Goal: Transaction & Acquisition: Book appointment/travel/reservation

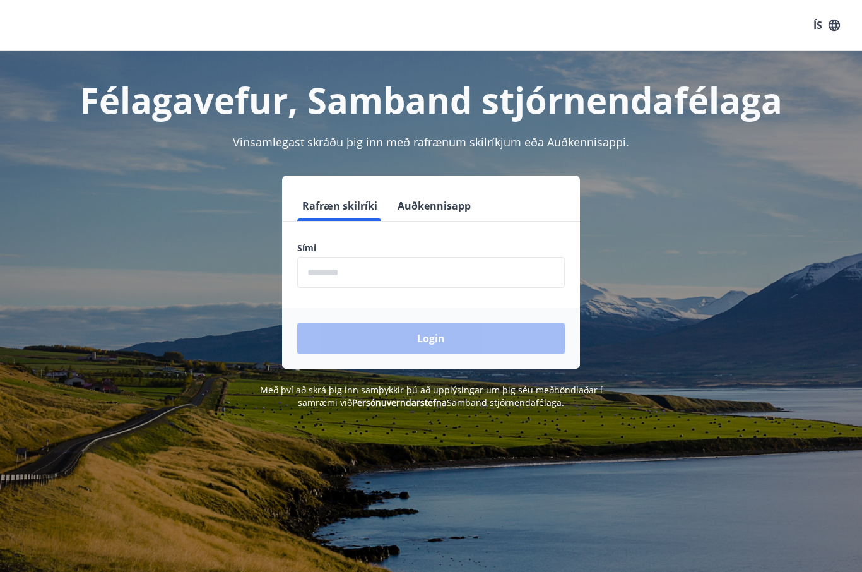
click at [442, 278] on input "phone" at bounding box center [431, 272] width 268 height 31
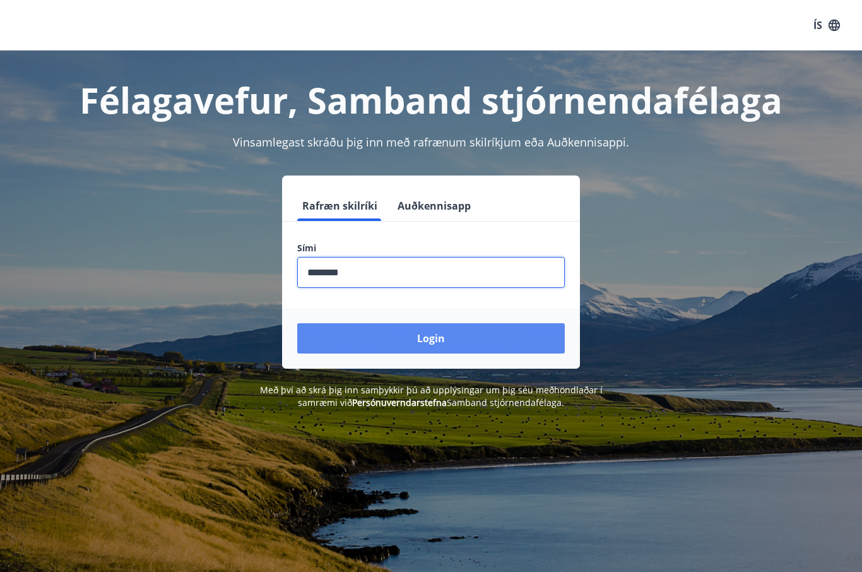
type input "********"
click at [408, 331] on button "Login" at bounding box center [431, 338] width 268 height 30
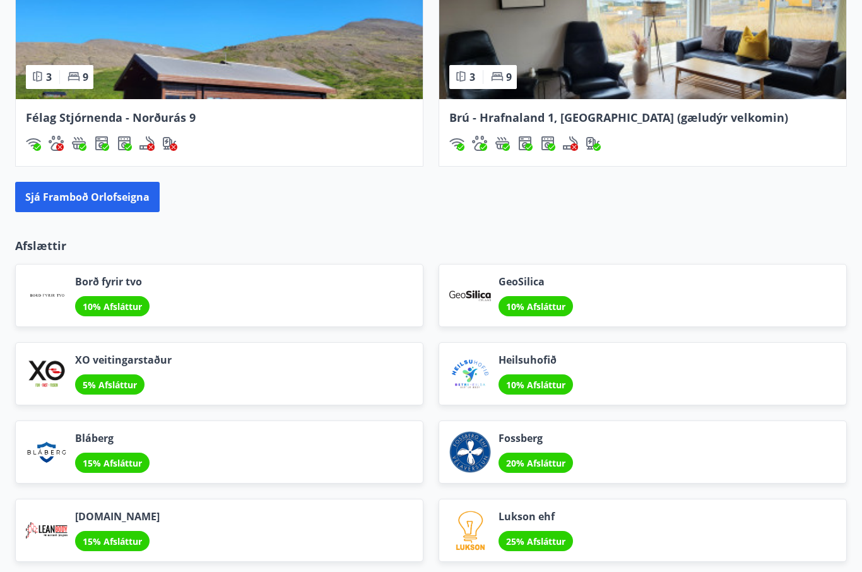
scroll to position [1310, 0]
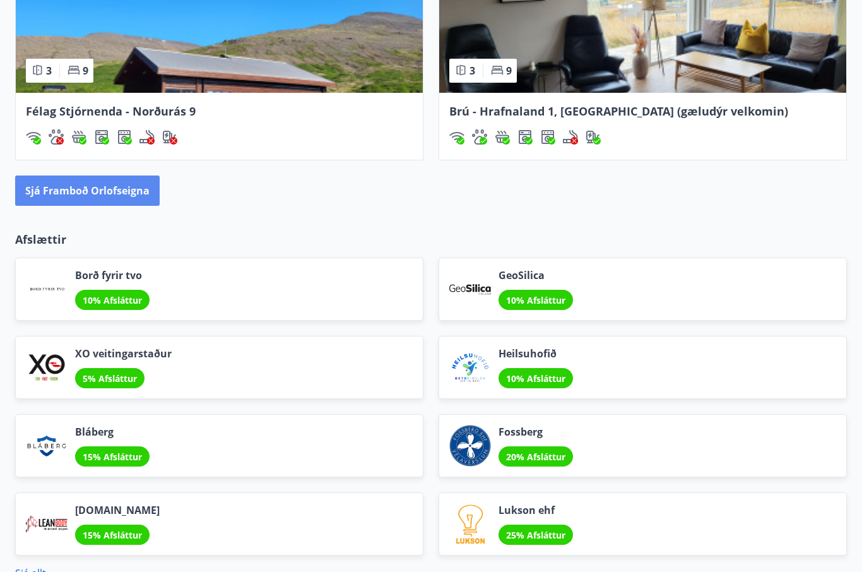
click at [109, 187] on button "Sjá framboð orlofseigna" at bounding box center [87, 191] width 145 height 30
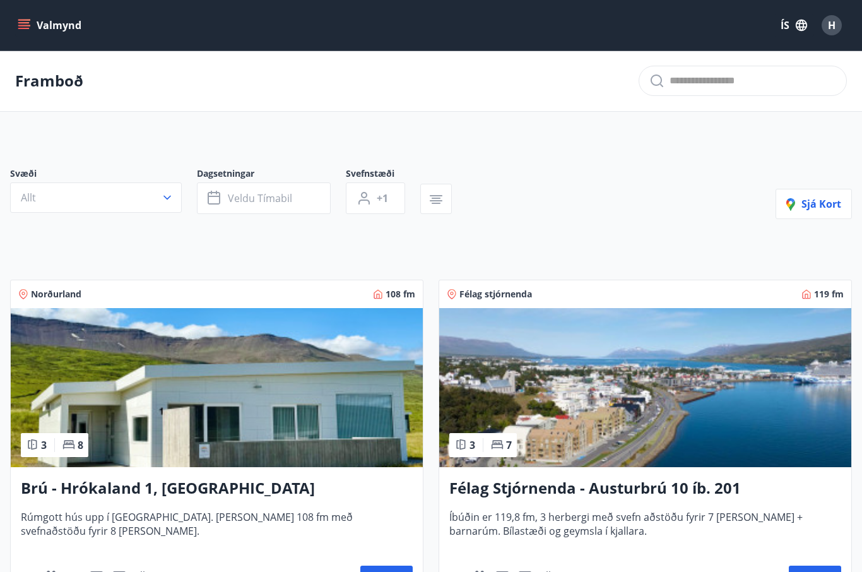
click at [703, 89] on input "text" at bounding box center [753, 81] width 167 height 20
type input "********"
click at [163, 204] on button "Allt" at bounding box center [96, 197] width 172 height 30
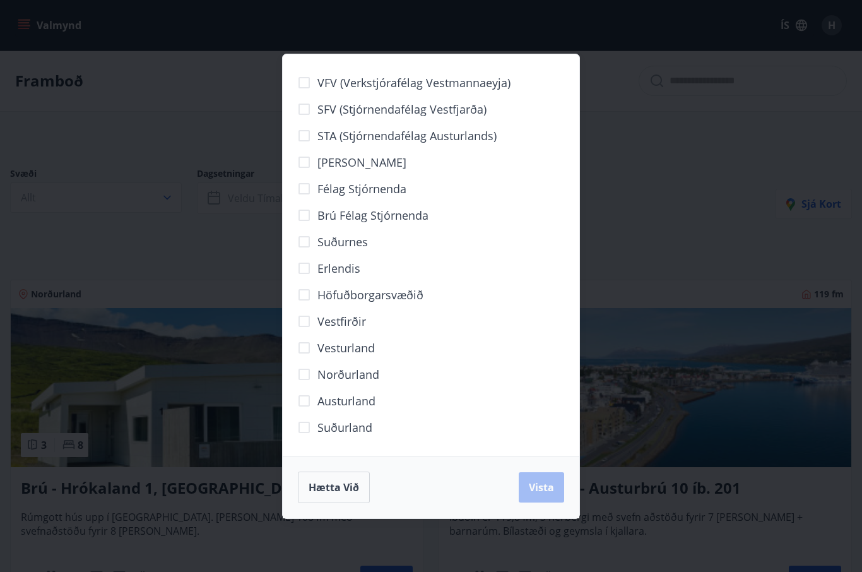
click at [396, 300] on span "Höfuðborgarsvæðið" at bounding box center [370, 295] width 106 height 16
click at [540, 486] on span "Vista" at bounding box center [541, 487] width 25 height 14
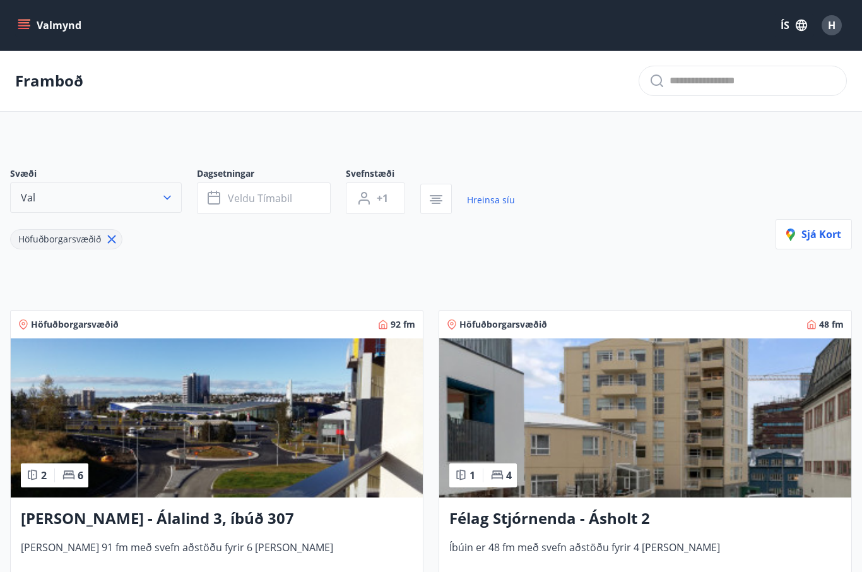
click at [155, 191] on button "Val" at bounding box center [96, 197] width 172 height 30
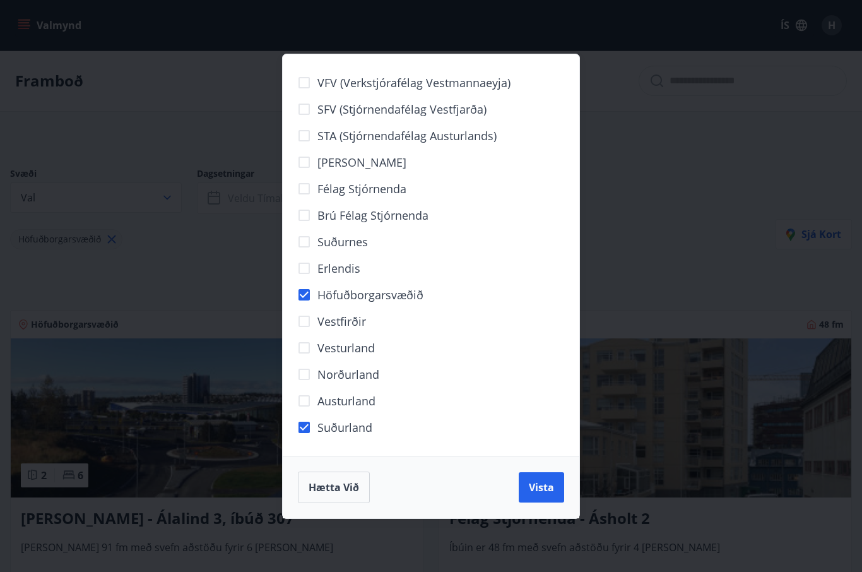
click at [389, 281] on label "Höfuðborgarsvæðið" at bounding box center [357, 294] width 133 height 27
click at [387, 279] on div "Erlendis" at bounding box center [431, 268] width 266 height 27
click at [336, 271] on span "Erlendis" at bounding box center [338, 268] width 43 height 16
click at [555, 481] on button "Vista" at bounding box center [541, 487] width 45 height 30
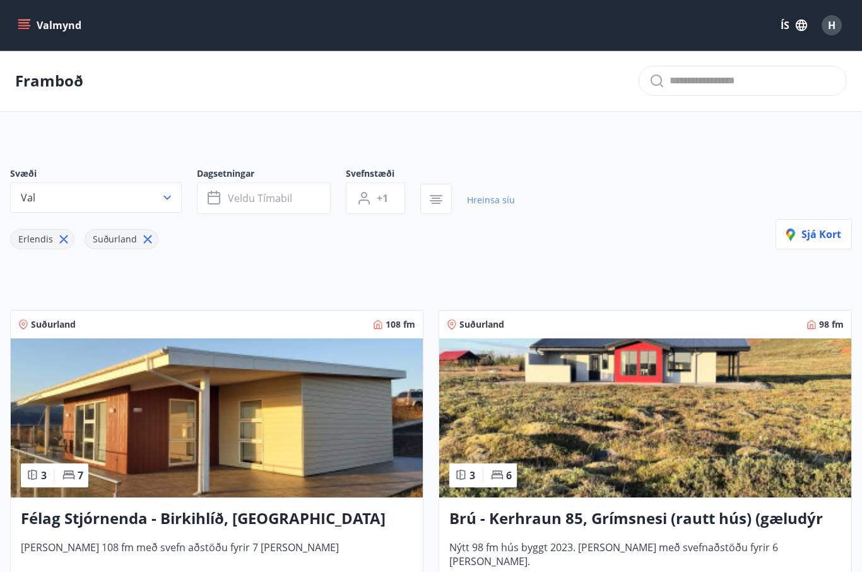
click at [480, 204] on link "Hreinsa síu" at bounding box center [491, 200] width 48 height 28
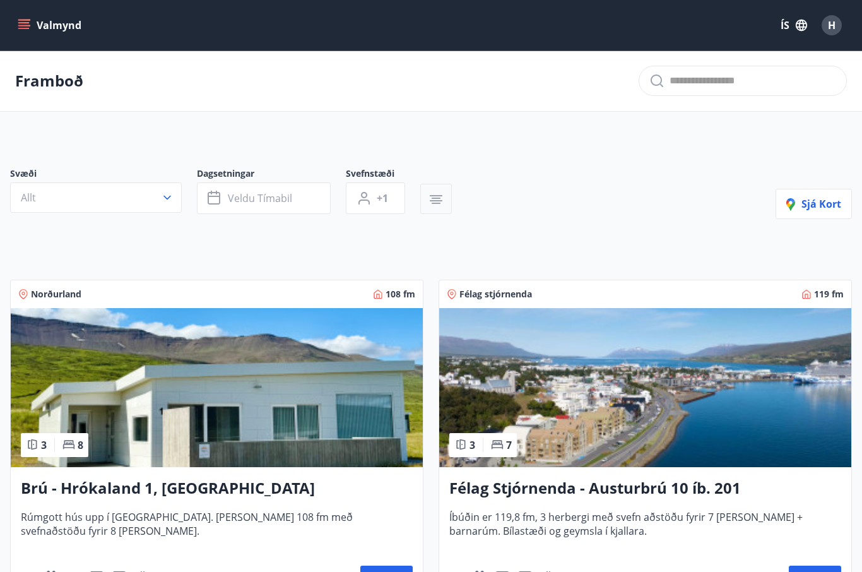
click at [421, 210] on button "button" at bounding box center [436, 199] width 32 height 30
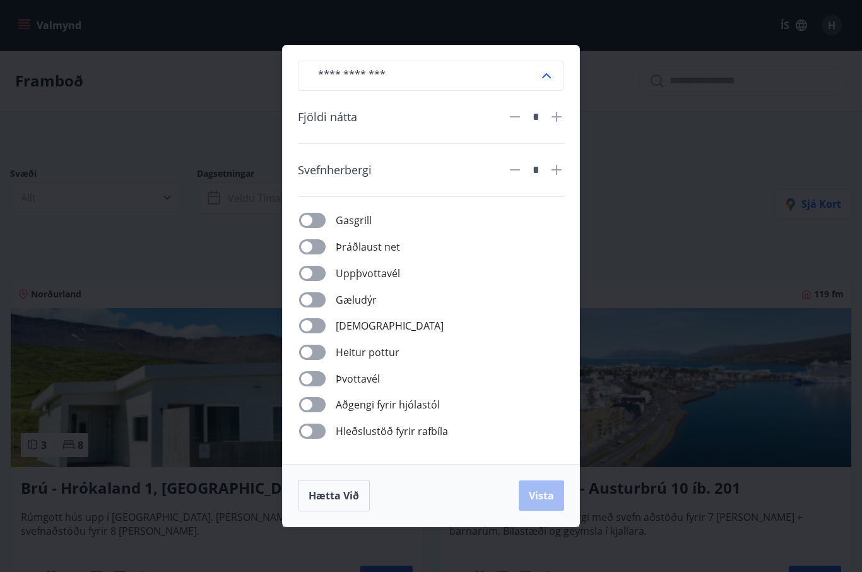
click at [559, 75] on div "​" at bounding box center [431, 76] width 266 height 30
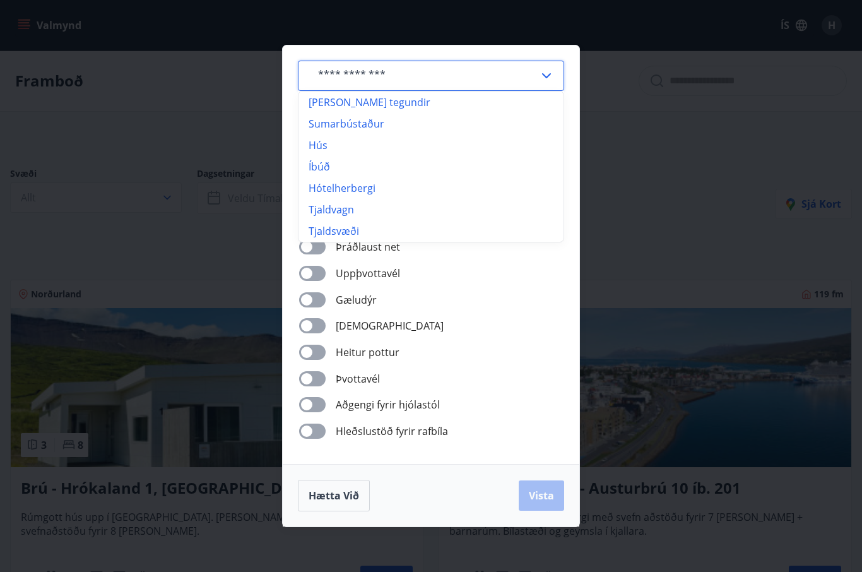
click at [327, 211] on li "Tjaldvagn" at bounding box center [431, 209] width 265 height 21
type input "*********"
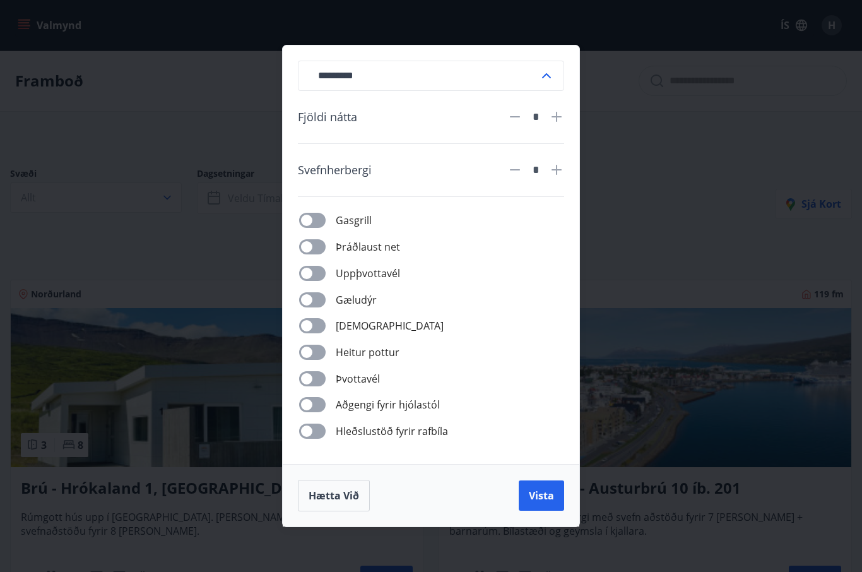
click at [563, 109] on div "*" at bounding box center [535, 117] width 57 height 22
click at [550, 123] on icon at bounding box center [556, 116] width 15 height 15
click at [550, 115] on icon at bounding box center [556, 116] width 15 height 15
type input "*"
click at [539, 499] on span "Vista" at bounding box center [541, 495] width 25 height 14
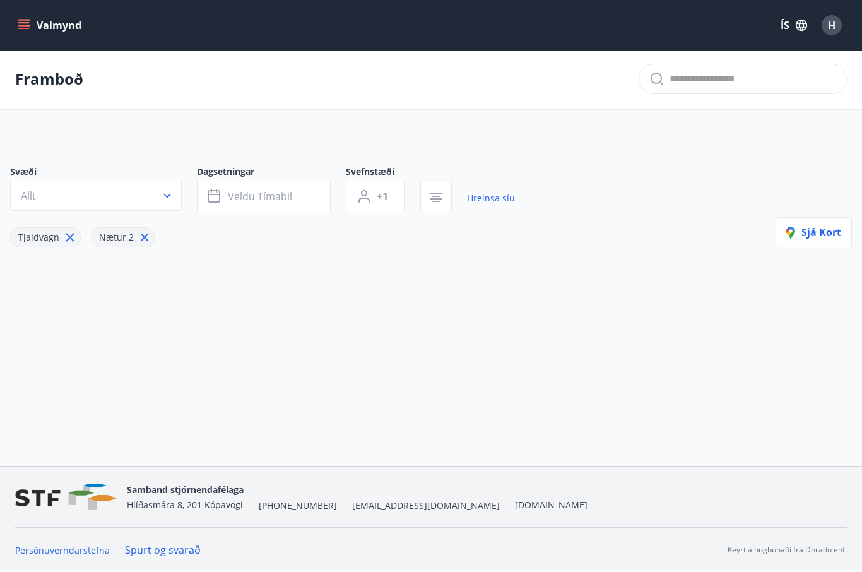
scroll to position [37, 0]
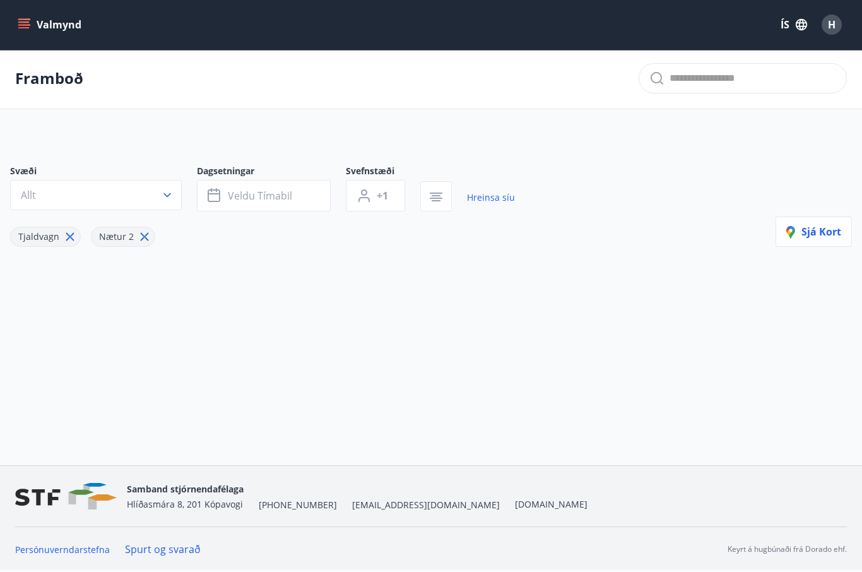
click at [40, 231] on span "Tjaldvagn" at bounding box center [38, 237] width 41 height 12
click at [375, 180] on button "+1" at bounding box center [375, 196] width 59 height 32
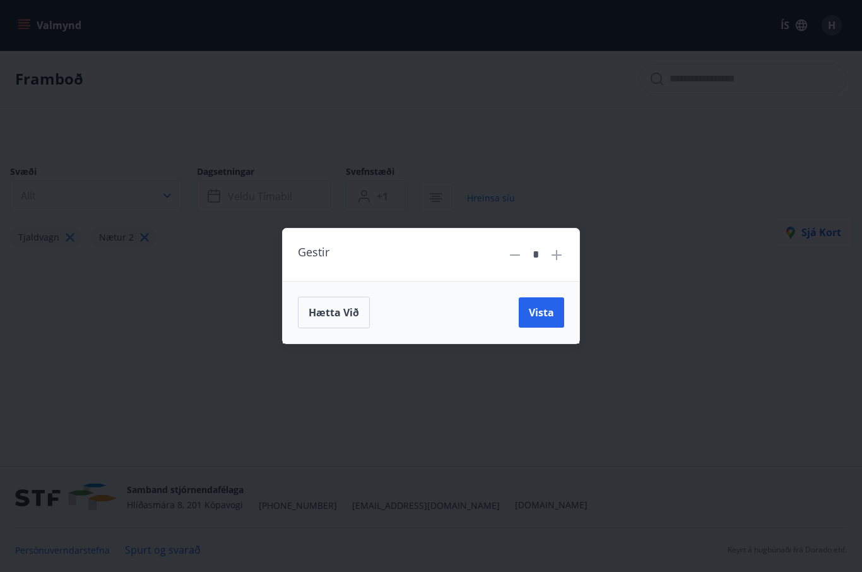
click at [553, 247] on icon at bounding box center [556, 254] width 15 height 15
type input "*"
click at [535, 318] on span "Vista" at bounding box center [541, 312] width 25 height 14
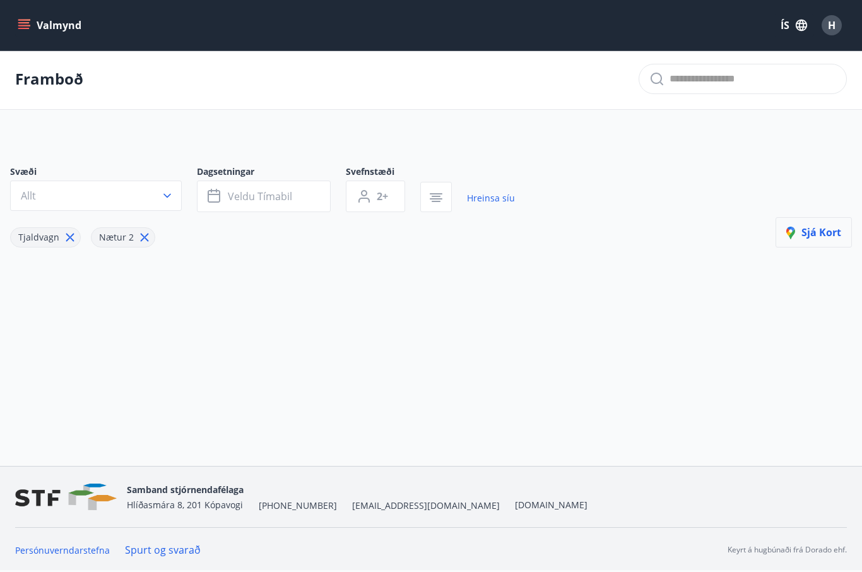
click at [802, 225] on span "Sjá kort" at bounding box center [813, 232] width 55 height 14
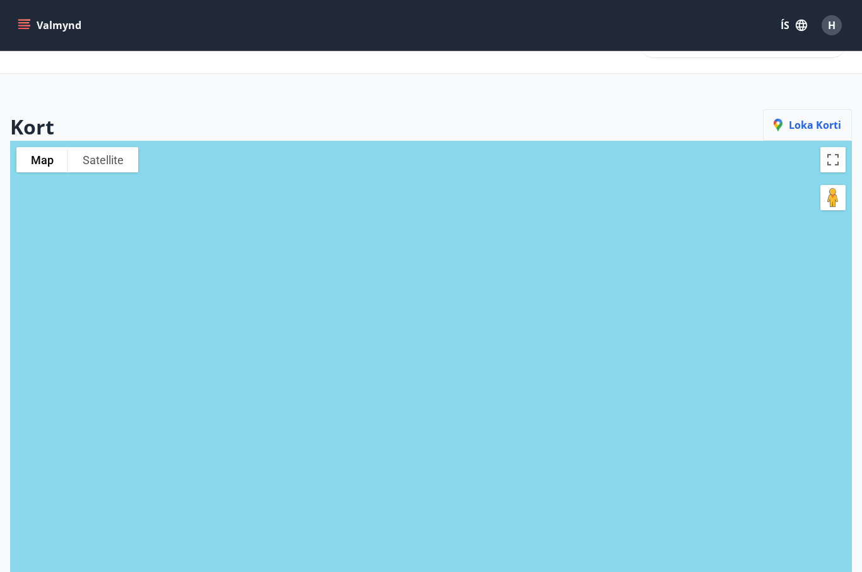
click at [807, 127] on span "Loka korti" at bounding box center [808, 125] width 68 height 14
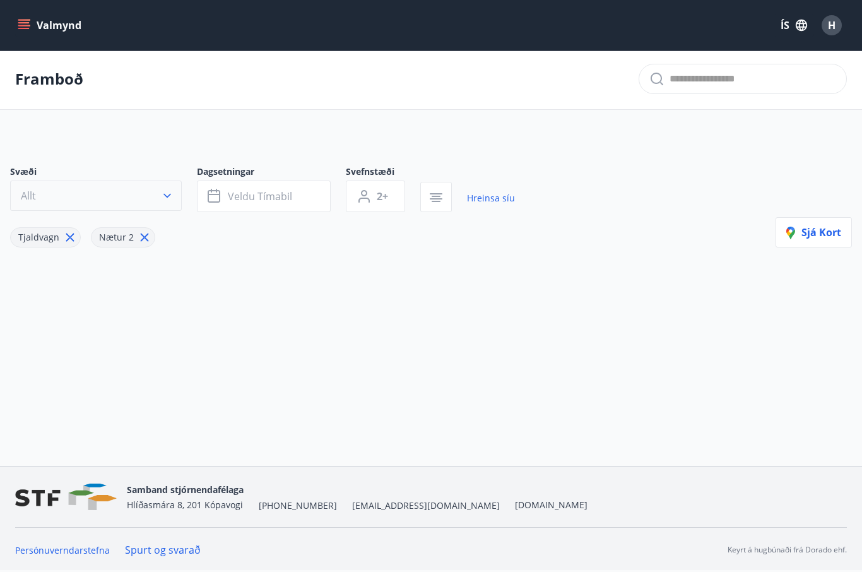
click at [173, 180] on button "Allt" at bounding box center [96, 195] width 172 height 30
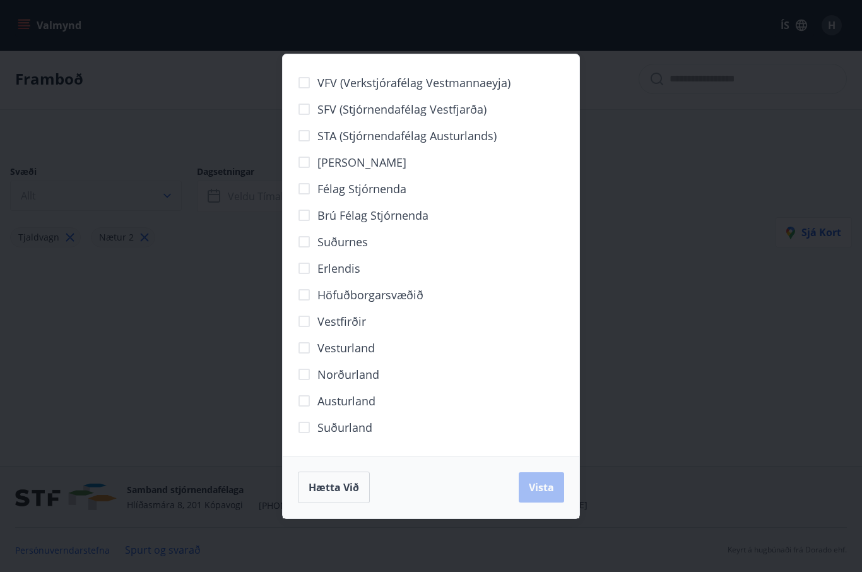
scroll to position [45, 0]
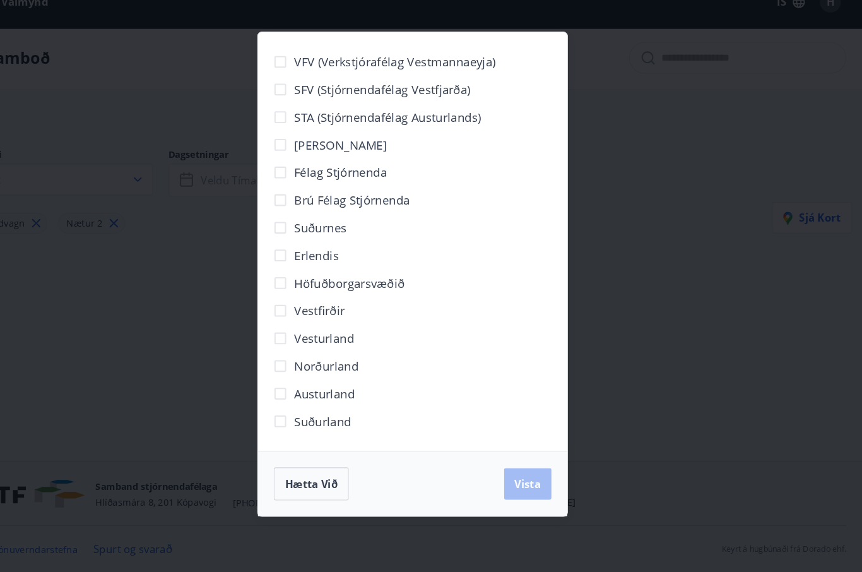
click at [309, 387] on label "Austurland" at bounding box center [333, 400] width 85 height 27
click at [519, 472] on button "Vista" at bounding box center [541, 487] width 45 height 30
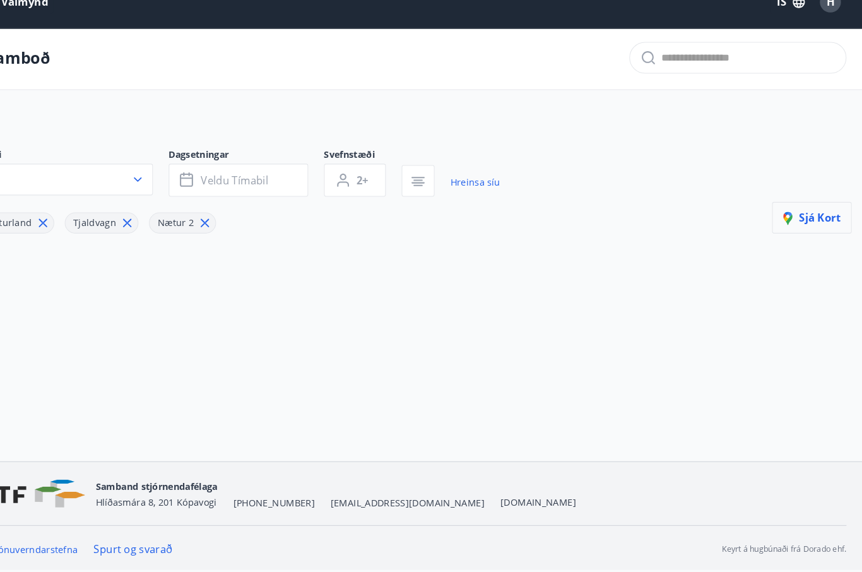
click at [786, 225] on span "Sjá kort" at bounding box center [813, 232] width 55 height 14
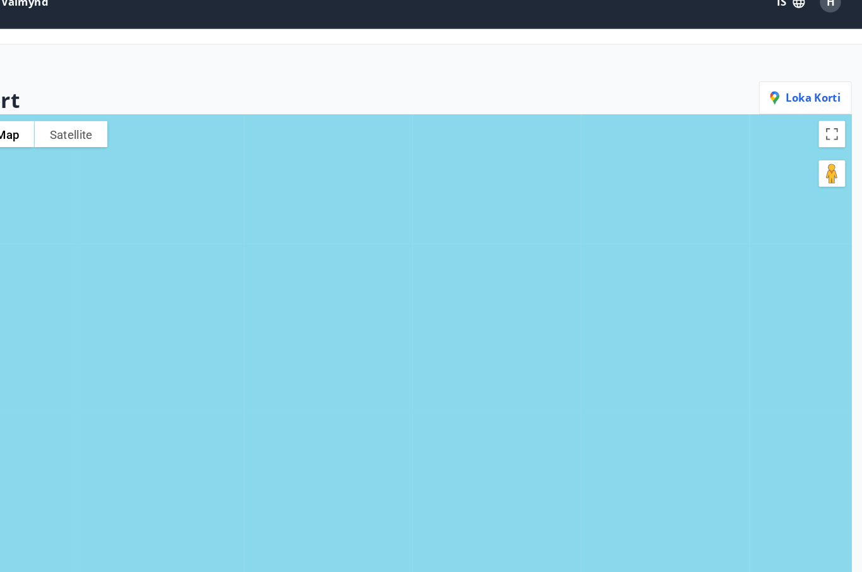
scroll to position [38, 0]
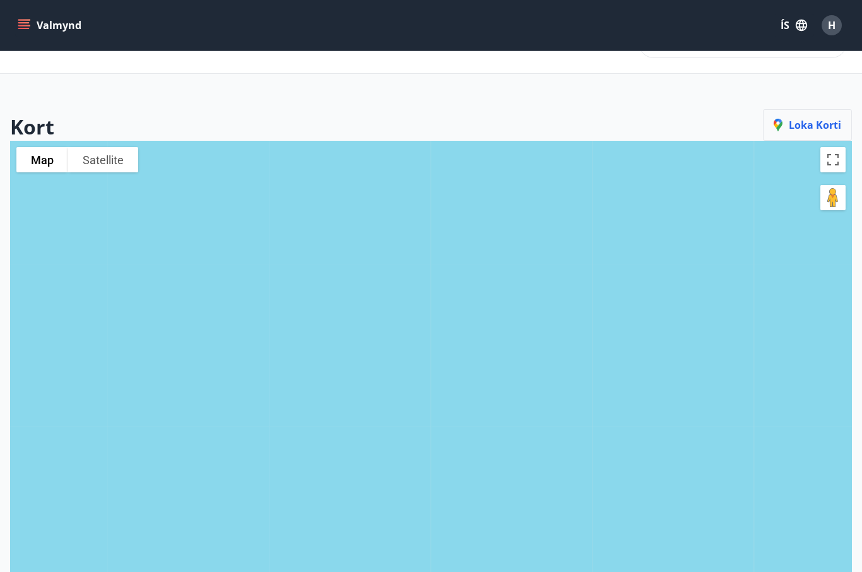
click at [799, 132] on button "Loka korti" at bounding box center [807, 125] width 89 height 32
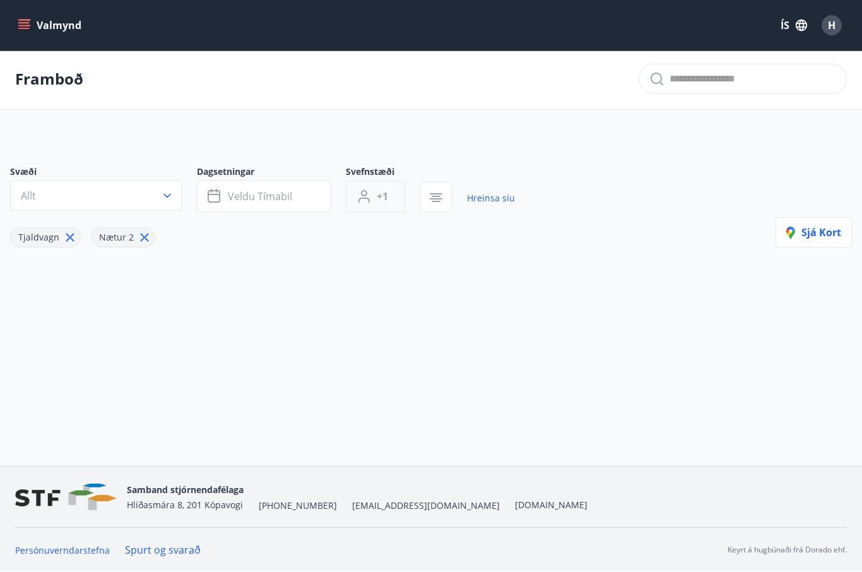
click at [374, 180] on button "+1" at bounding box center [375, 196] width 59 height 32
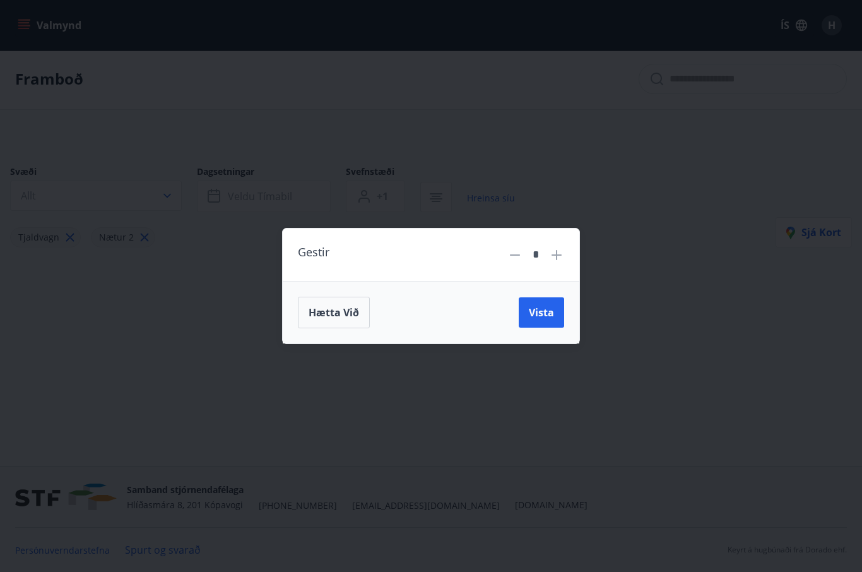
click at [551, 257] on icon at bounding box center [556, 254] width 15 height 15
type input "*"
click at [523, 316] on button "Vista" at bounding box center [541, 312] width 45 height 30
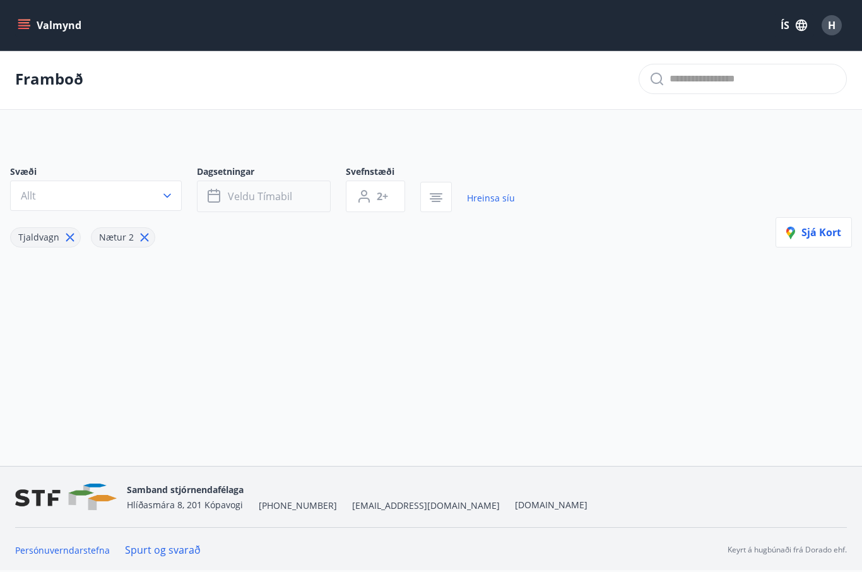
click at [257, 180] on button "Veldu tímabil" at bounding box center [264, 196] width 134 height 32
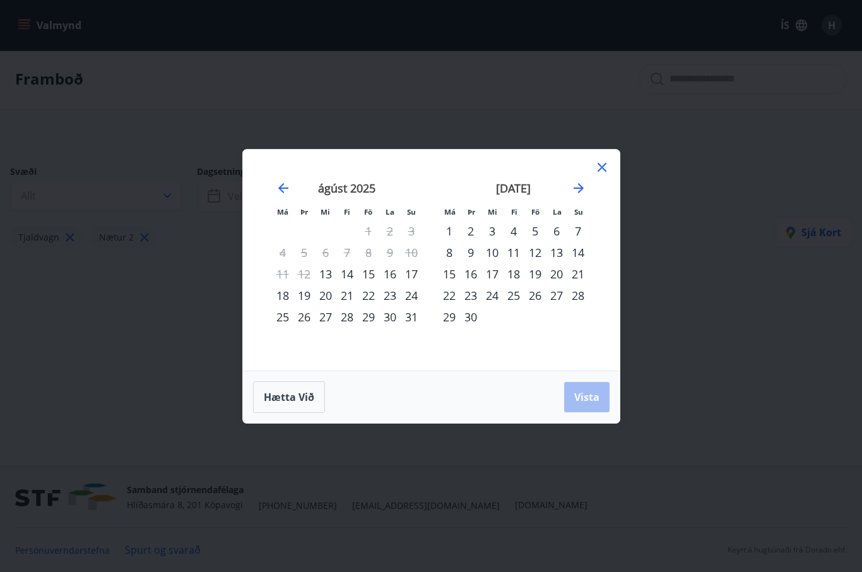
click at [348, 277] on div "14" at bounding box center [346, 273] width 21 height 21
click at [394, 273] on div "16" at bounding box center [389, 273] width 21 height 21
click at [581, 393] on span "Vista" at bounding box center [586, 397] width 25 height 14
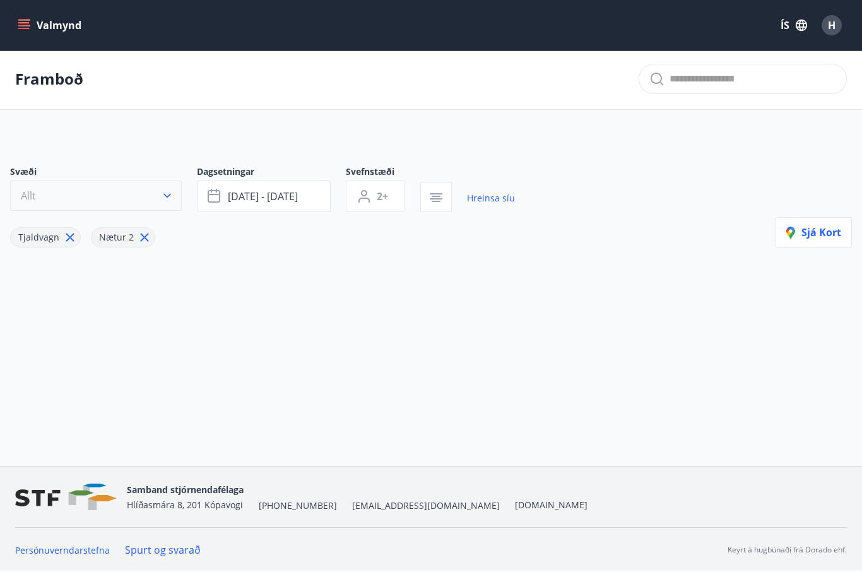
click at [162, 189] on icon "button" at bounding box center [167, 195] width 13 height 13
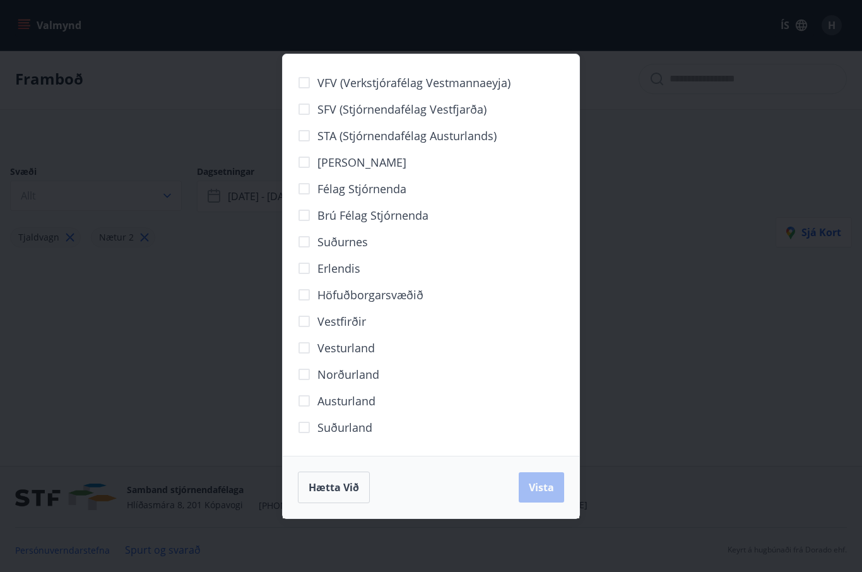
click at [650, 246] on div "VFV (Verkstjórafélag Vestmannaeyja) SFV (Stjórnendafélag Vestfjarða) STA (Stjór…" at bounding box center [431, 286] width 862 height 572
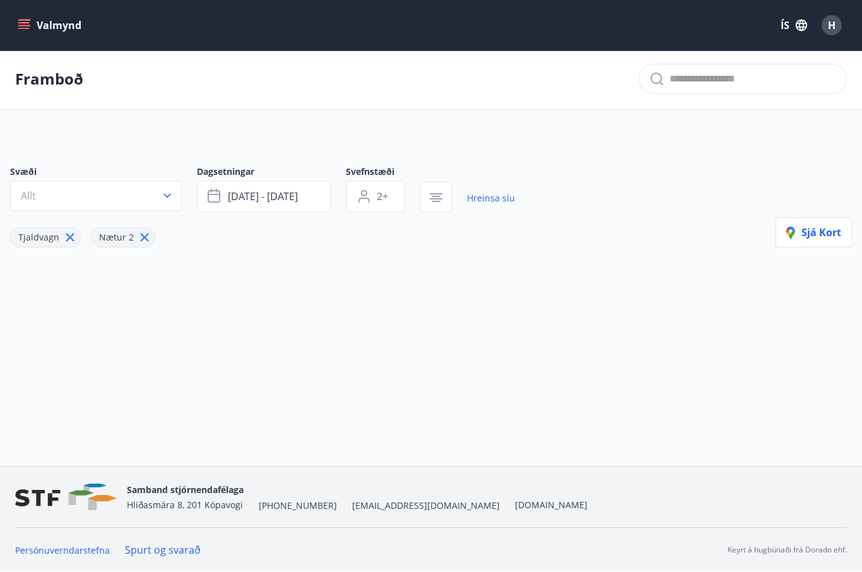
click at [35, 231] on span "Tjaldvagn" at bounding box center [38, 237] width 41 height 12
click at [120, 231] on span "Nætur 2" at bounding box center [116, 237] width 35 height 12
click at [226, 180] on button "[DATE] - [DATE]" at bounding box center [264, 196] width 134 height 32
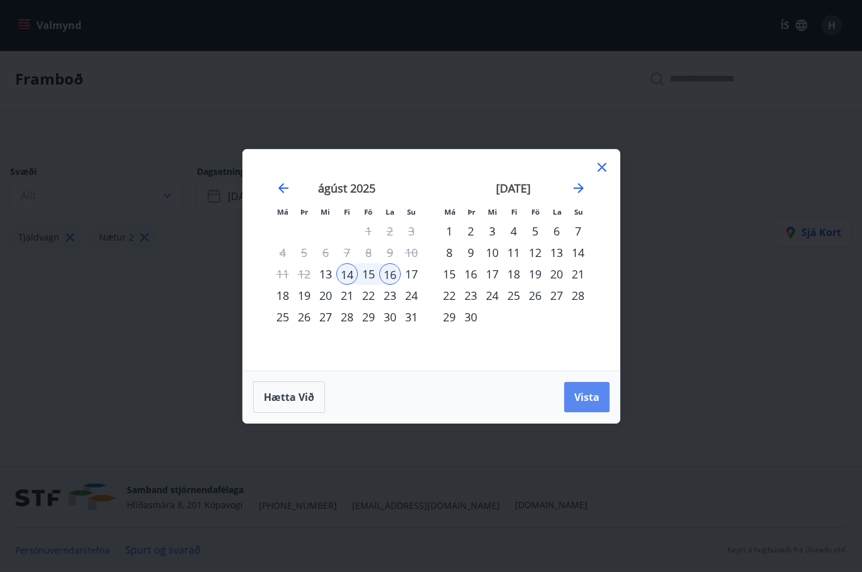
click at [592, 397] on span "Vista" at bounding box center [586, 397] width 25 height 14
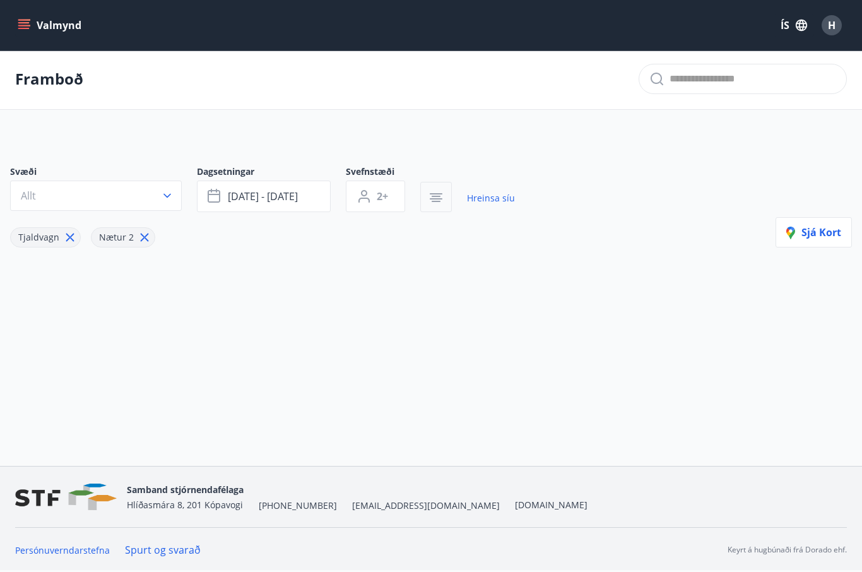
click at [449, 182] on button "button" at bounding box center [436, 197] width 32 height 30
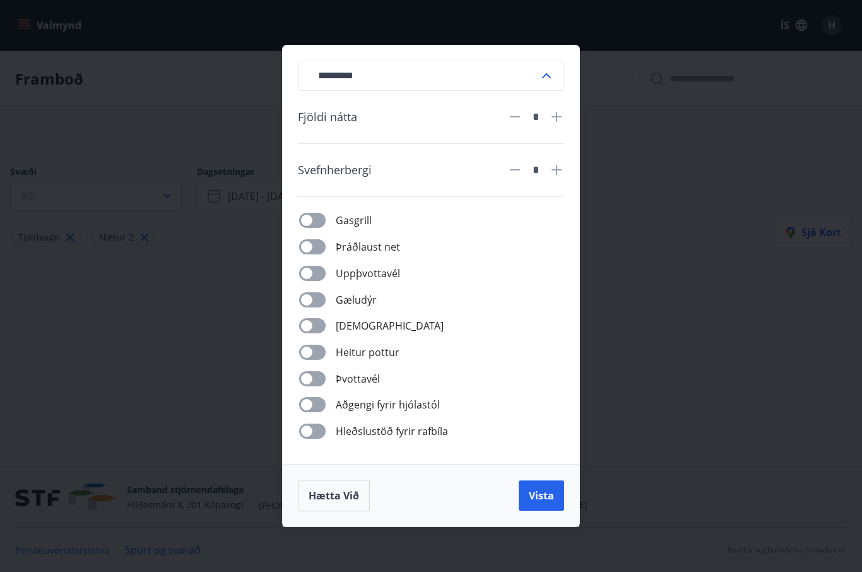
click at [364, 81] on input "*********" at bounding box center [423, 75] width 231 height 31
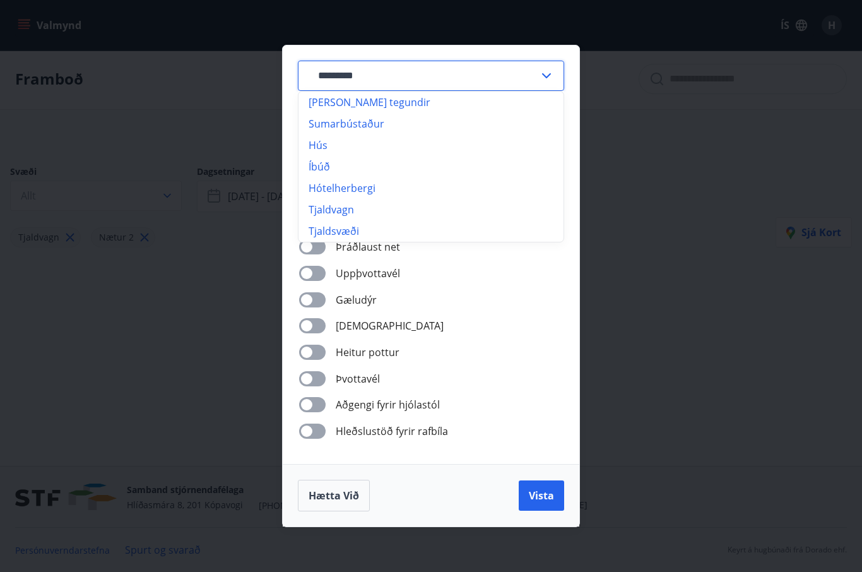
click at [360, 95] on li "[PERSON_NAME] tegundir" at bounding box center [431, 102] width 265 height 21
type input "**********"
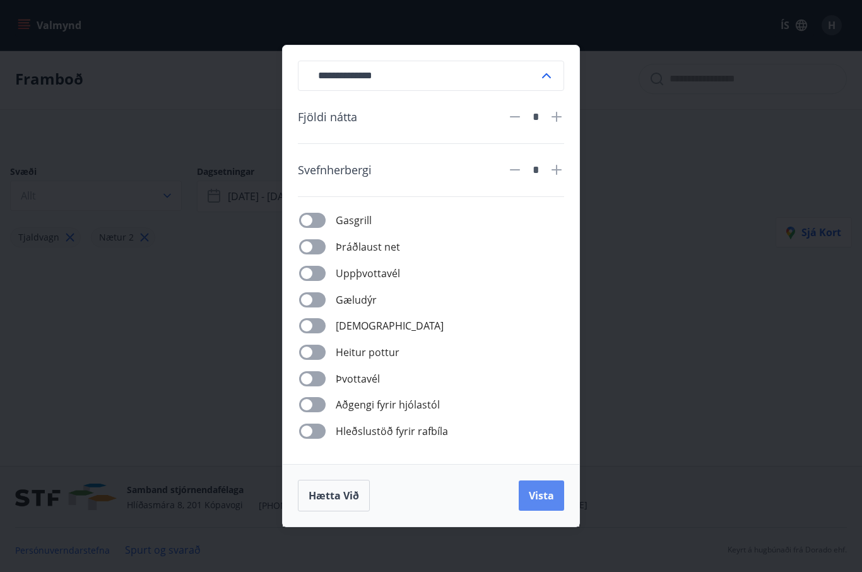
click at [548, 499] on span "Vista" at bounding box center [541, 495] width 25 height 14
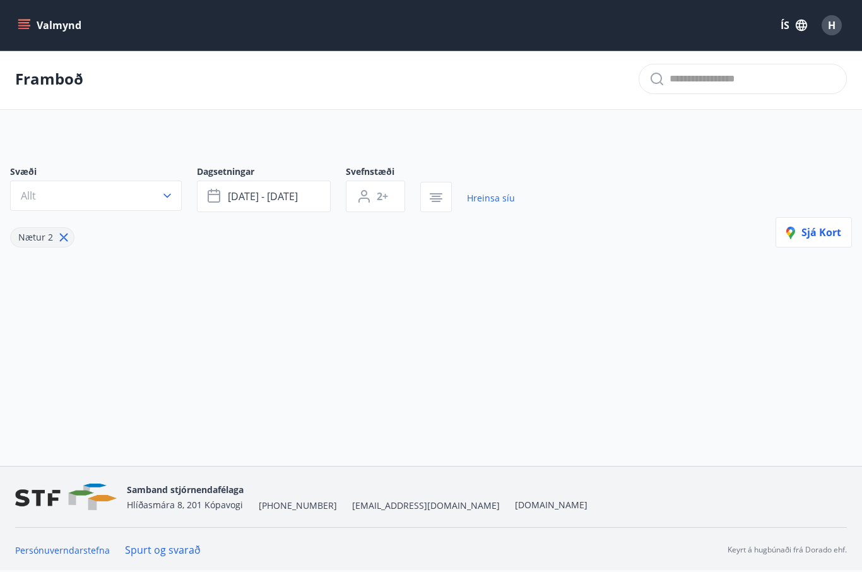
scroll to position [45, 0]
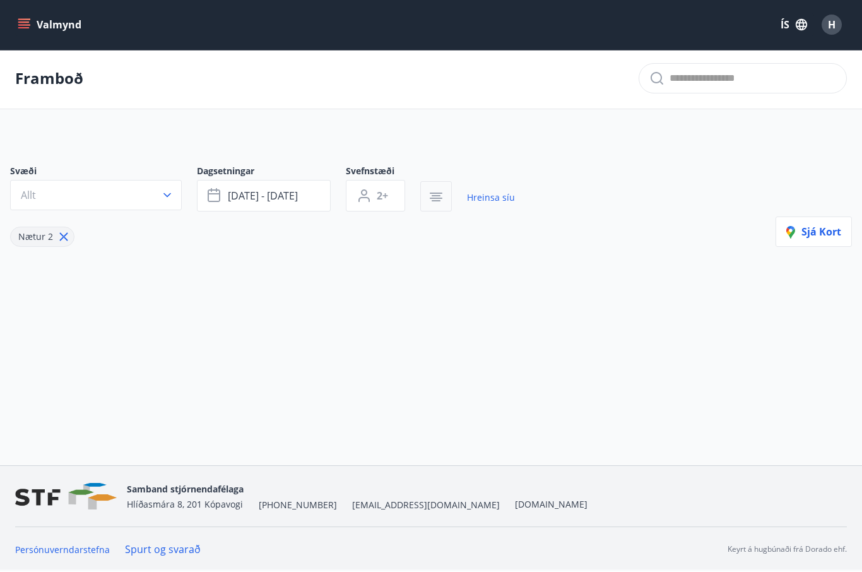
click at [433, 190] on icon "button" at bounding box center [436, 197] width 15 height 15
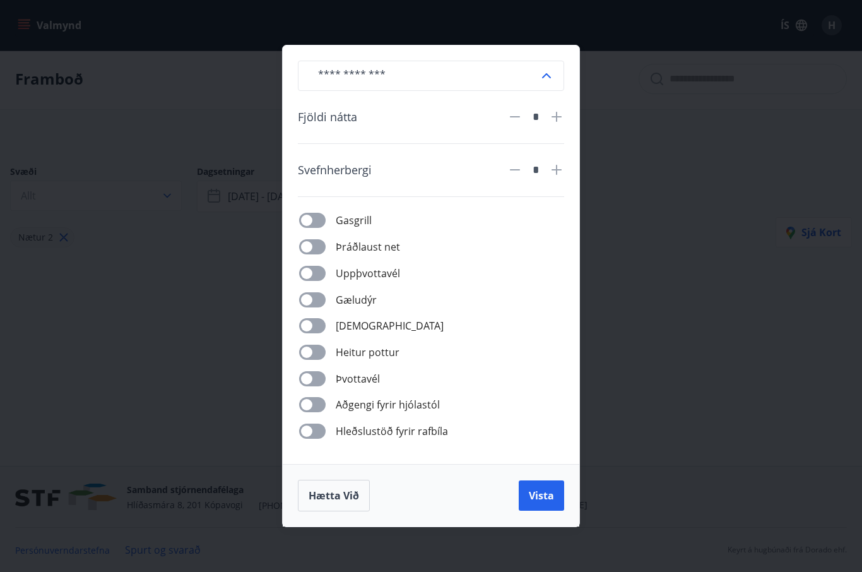
click at [709, 456] on div "​ Fjöldi nátta * Svefnherbergi * Gasgrill Þráðlaust net Uppþvottavél Gæludýr Þu…" at bounding box center [431, 286] width 862 height 572
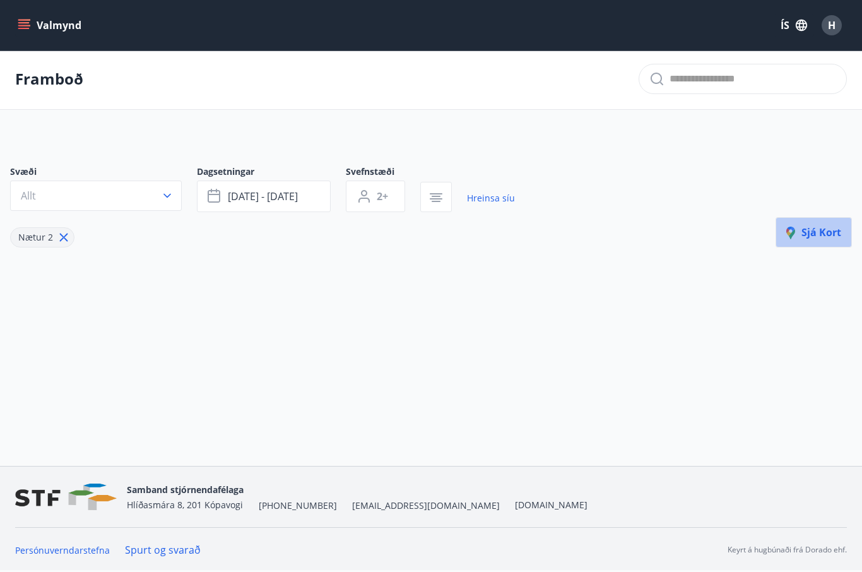
click at [812, 225] on span "Sjá kort" at bounding box center [813, 232] width 55 height 14
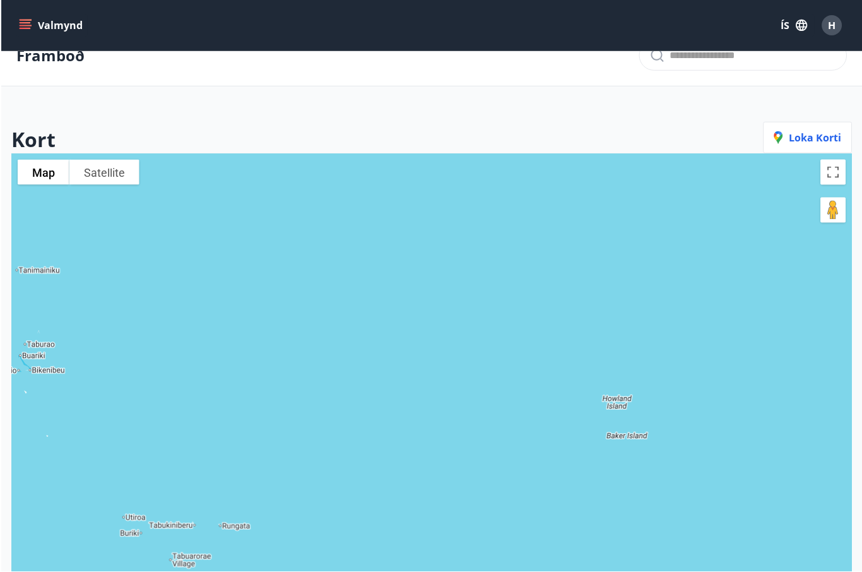
scroll to position [27, 0]
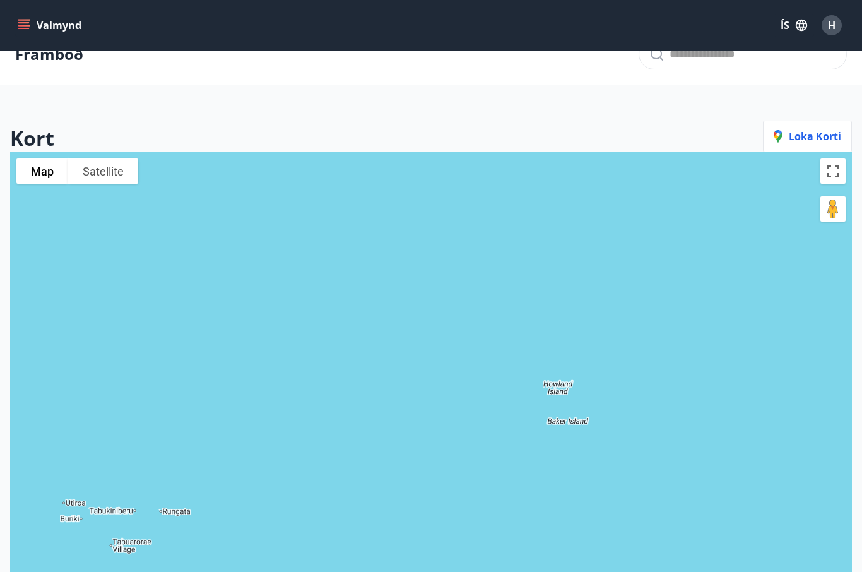
click at [52, 25] on button "Valmynd" at bounding box center [50, 25] width 71 height 23
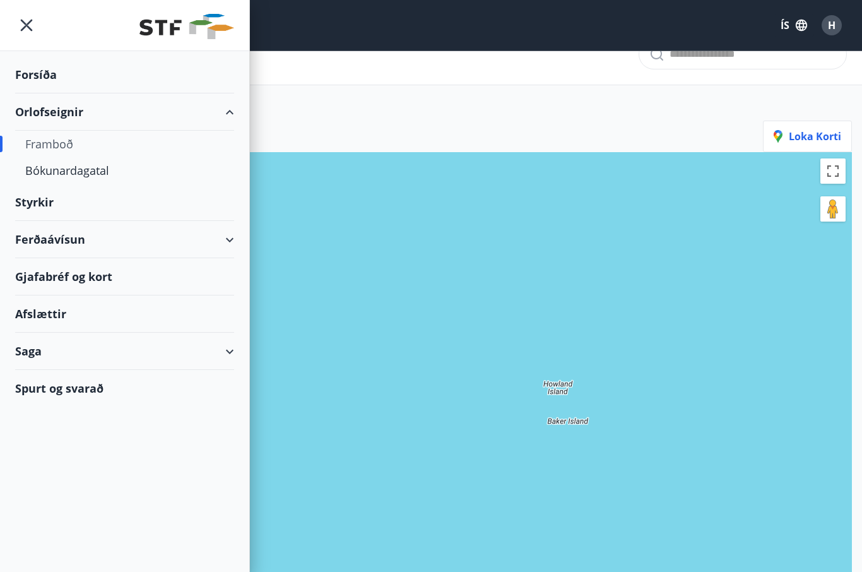
click at [49, 147] on div "Framboð" at bounding box center [124, 144] width 199 height 27
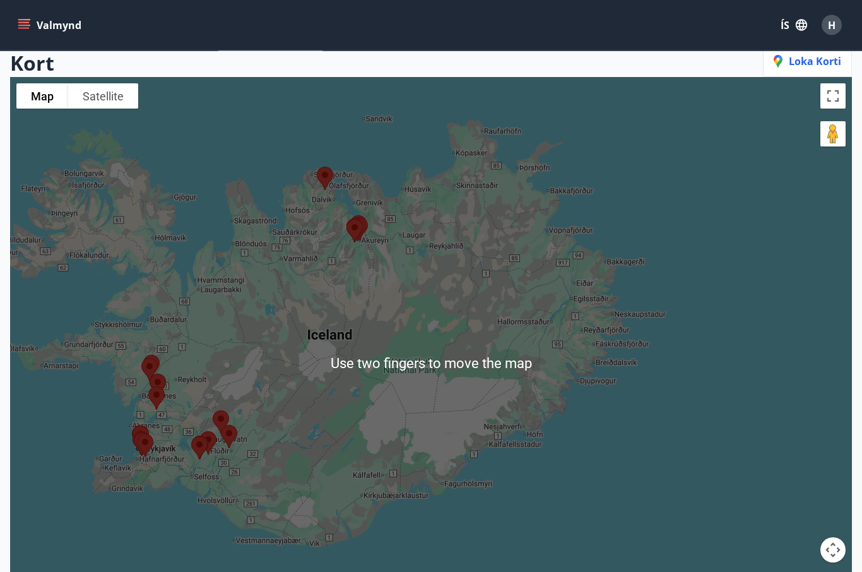
scroll to position [102, 0]
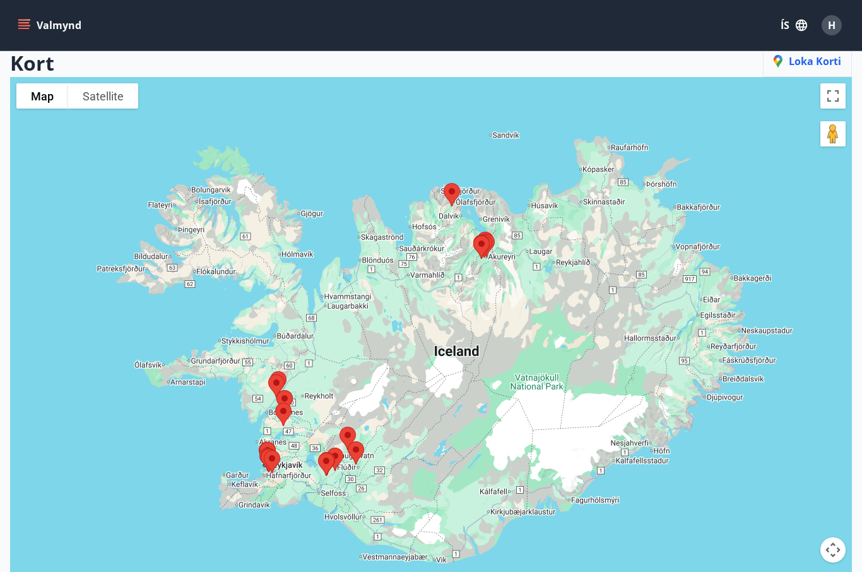
click at [795, 66] on span "Loka korti" at bounding box center [808, 61] width 68 height 14
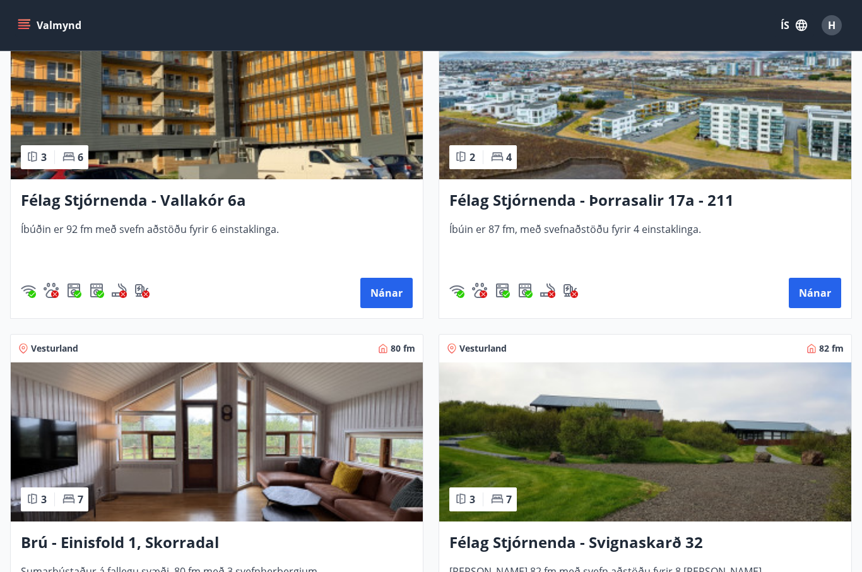
scroll to position [2658, 0]
